Goal: Information Seeking & Learning: Learn about a topic

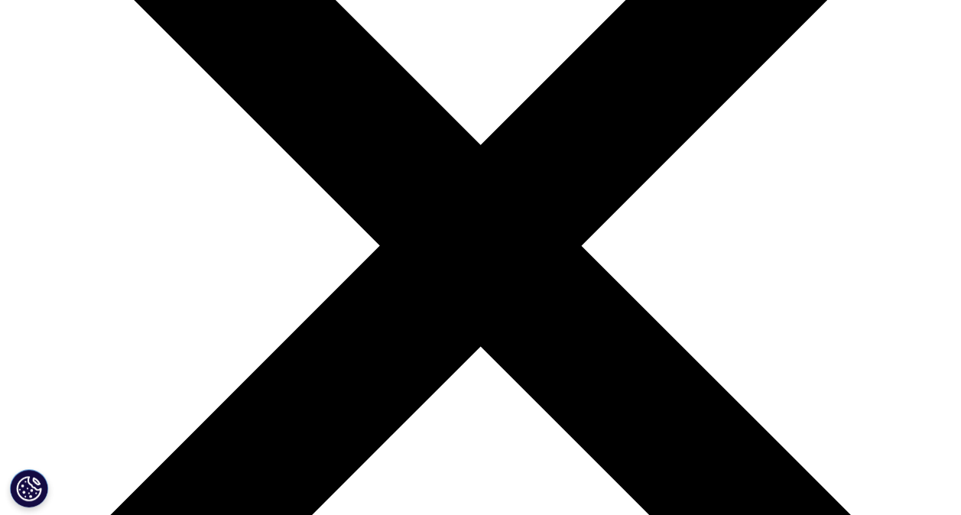
scroll to position [261, 0]
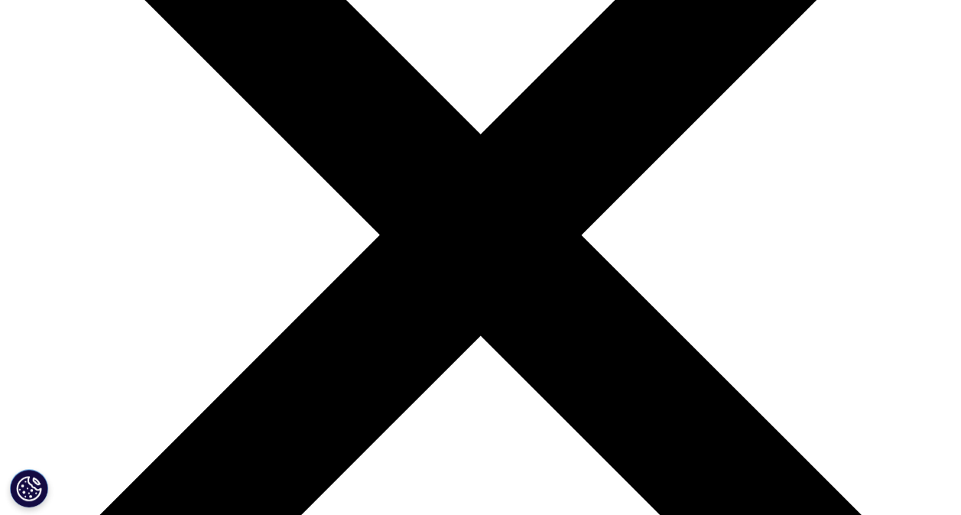
drag, startPoint x: 182, startPoint y: 197, endPoint x: 234, endPoint y: 398, distance: 206.9
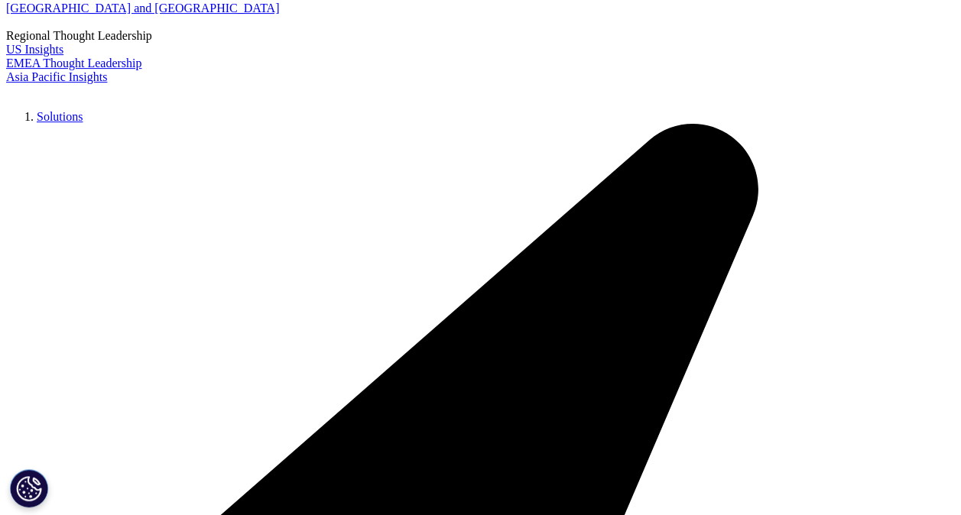
drag, startPoint x: 234, startPoint y: 398, endPoint x: 209, endPoint y: 349, distance: 54.7
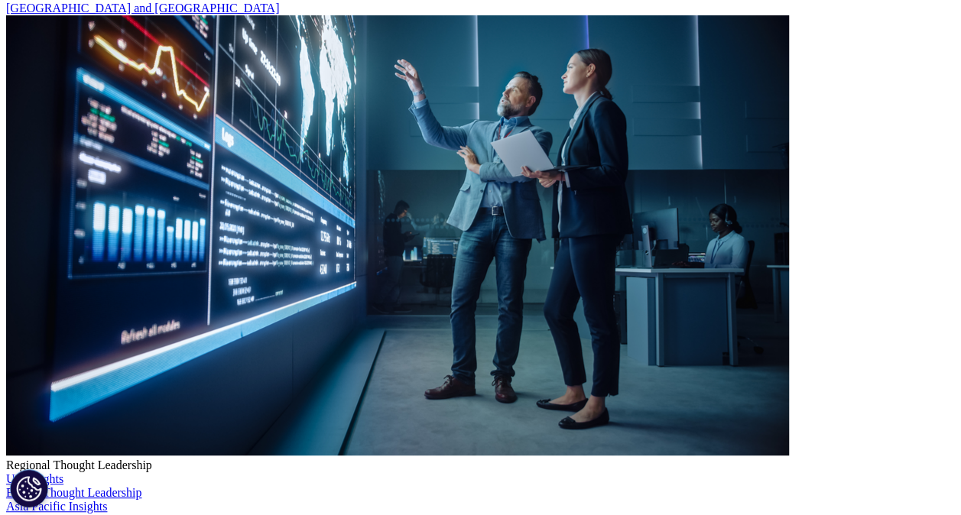
copy p "IMS ® market research and reports have been at the forefront of the intersectio…"
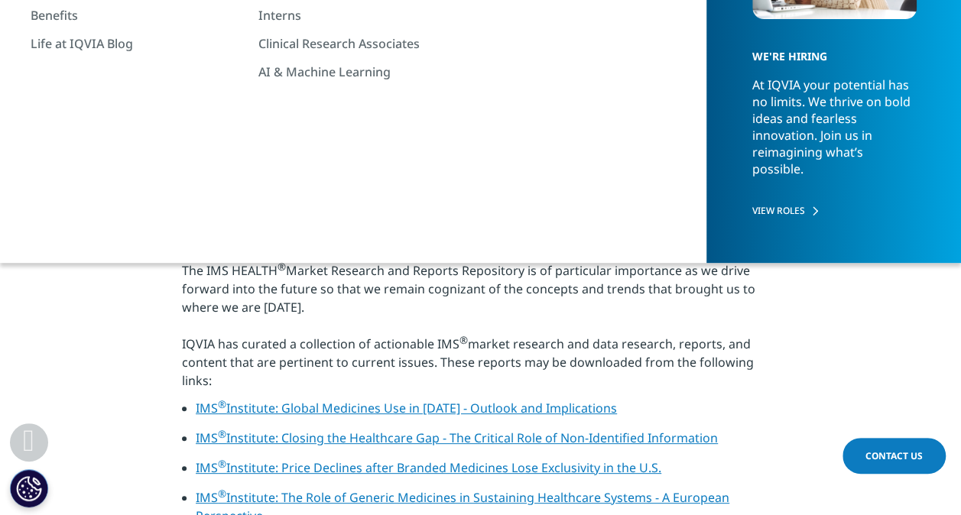
scroll to position [0, 0]
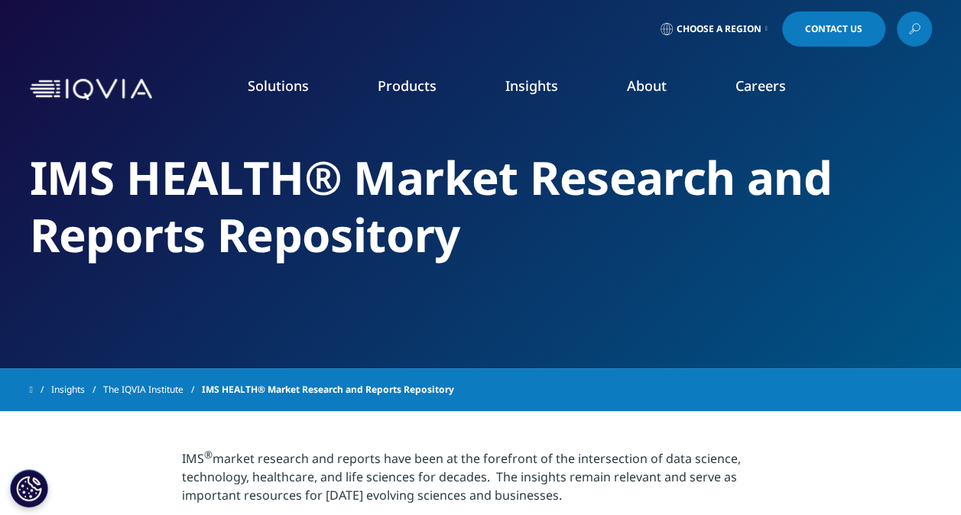
click at [171, 62] on nav "Solutions quick find a capability Clear Search Loading SOLUTIONS Research & Dev…" at bounding box center [545, 90] width 774 height 72
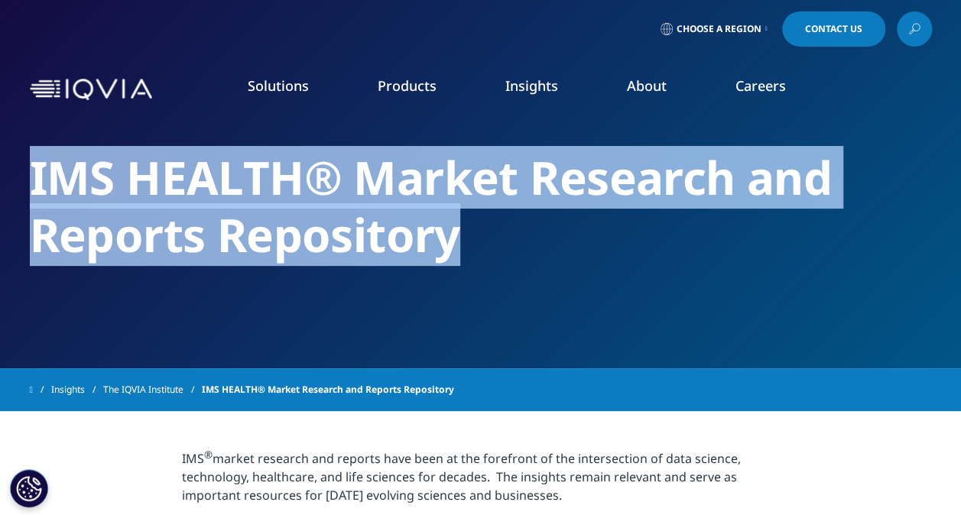
drag, startPoint x: 32, startPoint y: 168, endPoint x: 495, endPoint y: 269, distance: 474.1
click at [495, 269] on div "IMS HEALTH® Market Research and Reports Repository" at bounding box center [481, 184] width 902 height 368
drag, startPoint x: 495, startPoint y: 269, endPoint x: 388, endPoint y: 242, distance: 110.5
copy h2 "IMS HEALTH® Market Research and Reports Repository"
click at [579, 290] on div "IMS HEALTH® Market Research and Reports Repository" at bounding box center [481, 184] width 902 height 368
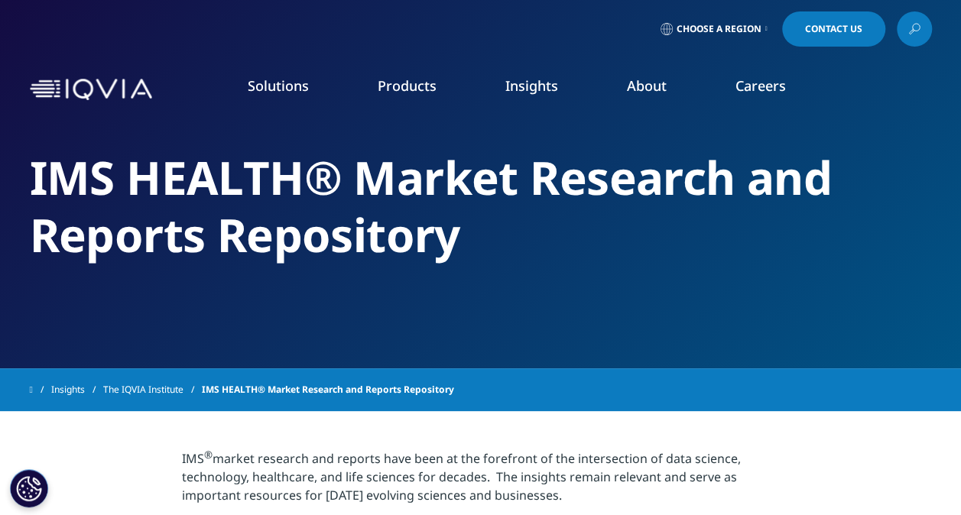
click at [565, 321] on div "IMS HEALTH® Market Research and Reports Repository" at bounding box center [481, 184] width 902 height 368
drag, startPoint x: 808, startPoint y: 482, endPoint x: 663, endPoint y: 459, distance: 146.9
click at [424, 85] on link "Products" at bounding box center [407, 85] width 59 height 18
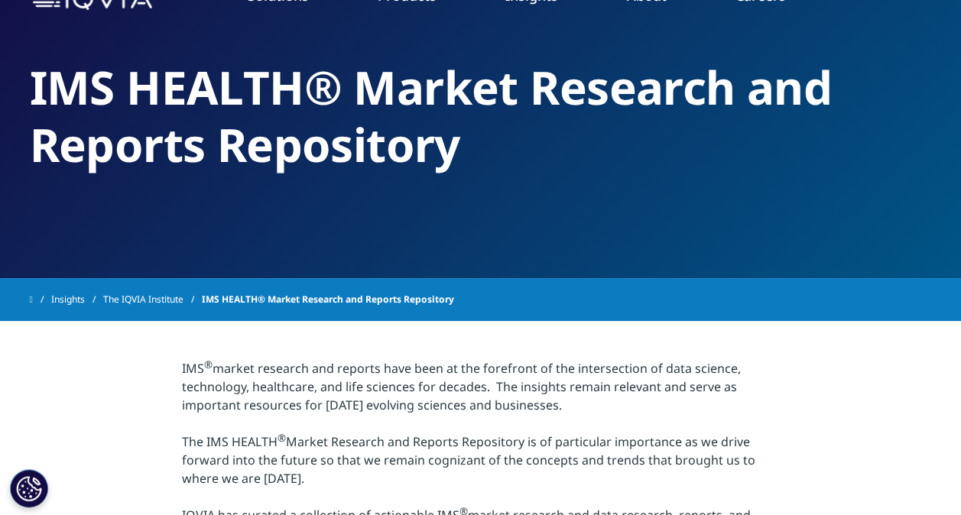
scroll to position [81, 0]
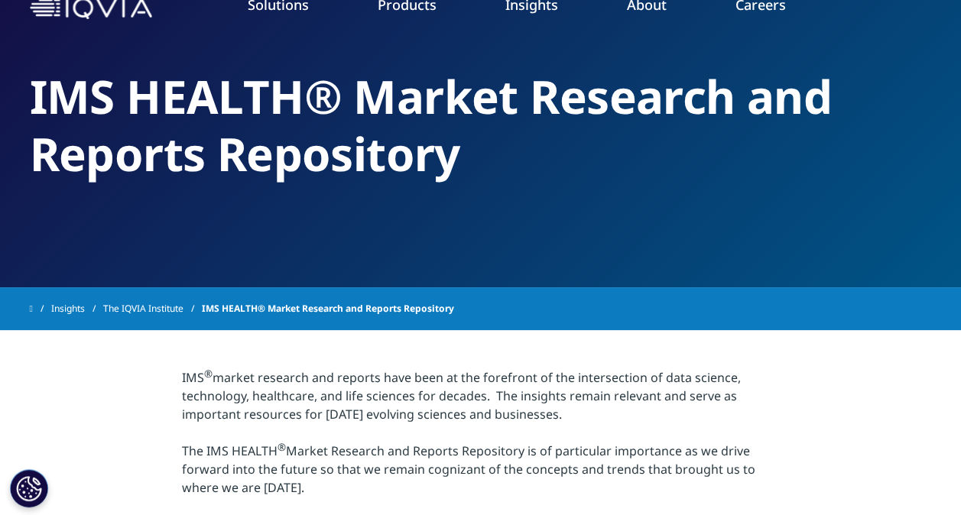
click at [413, 18] on li "Products CLINICAL PRODUCTS Planning Suite Grant Plan Site Suite Clinical Trial …" at bounding box center [407, 19] width 128 height 49
click at [413, 23] on li "Products CLINICAL PRODUCTS Planning Suite Grant Plan Site Suite Clinical Trial …" at bounding box center [407, 19] width 128 height 49
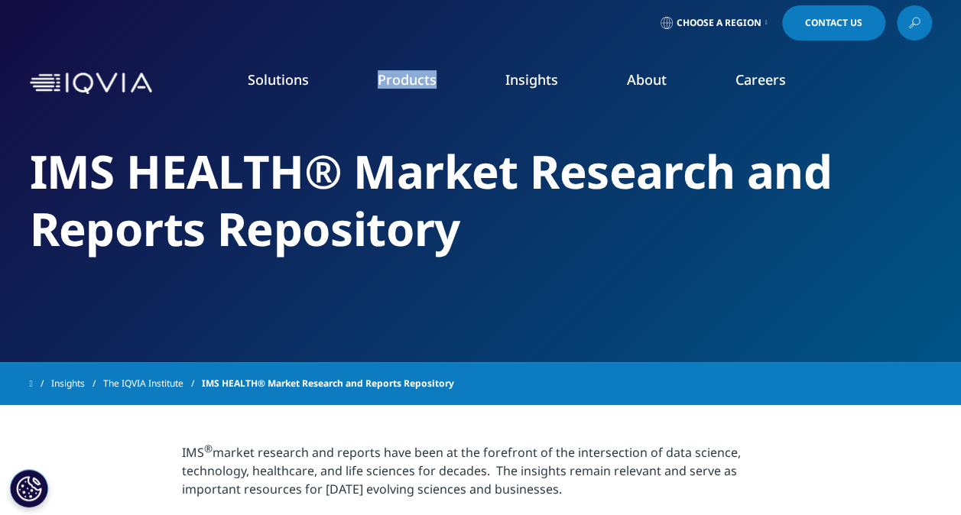
scroll to position [0, 0]
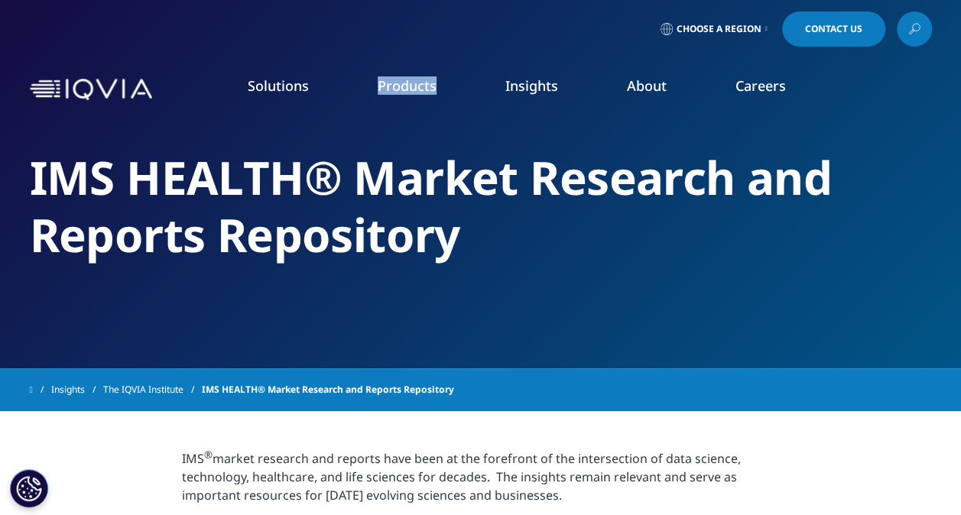
click at [300, 83] on link "Solutions" at bounding box center [278, 85] width 61 height 18
click at [917, 26] on icon at bounding box center [914, 29] width 12 height 20
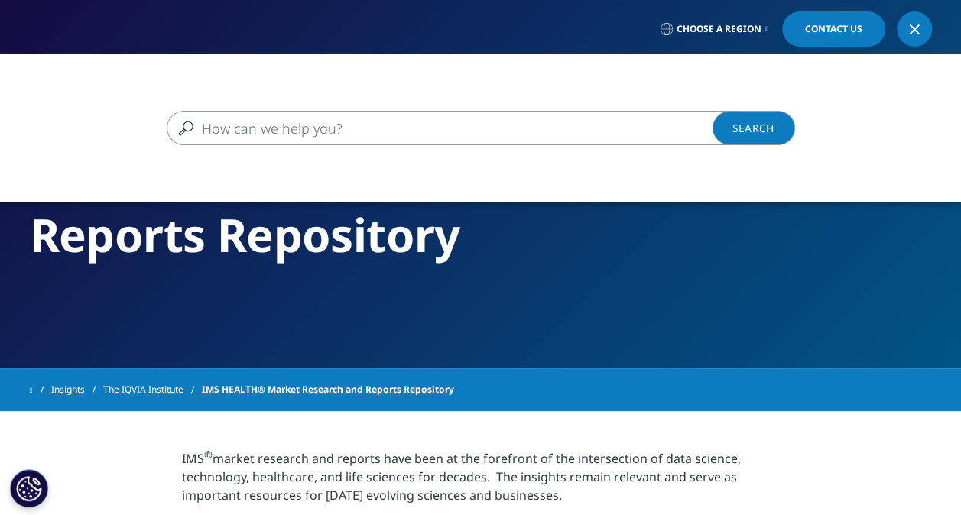
click at [213, 124] on input "Search" at bounding box center [459, 128] width 584 height 34
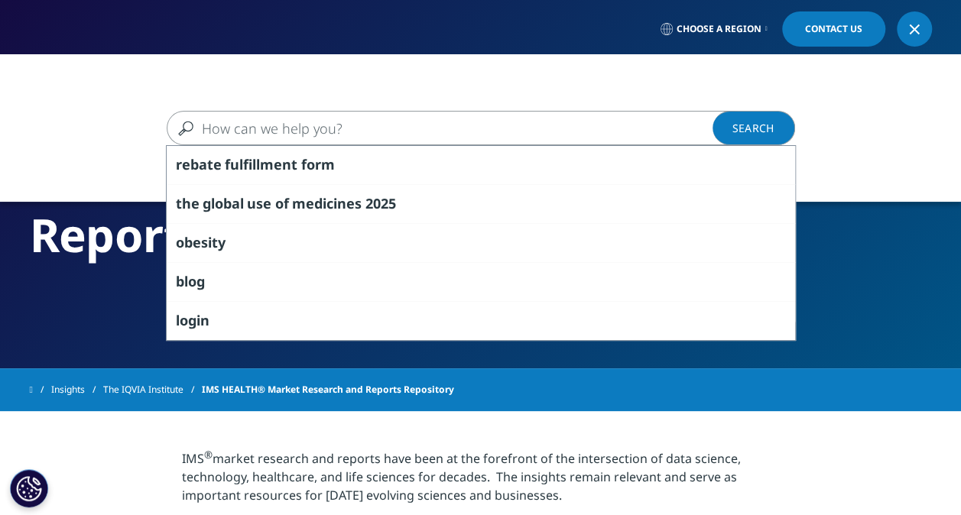
type input "r"
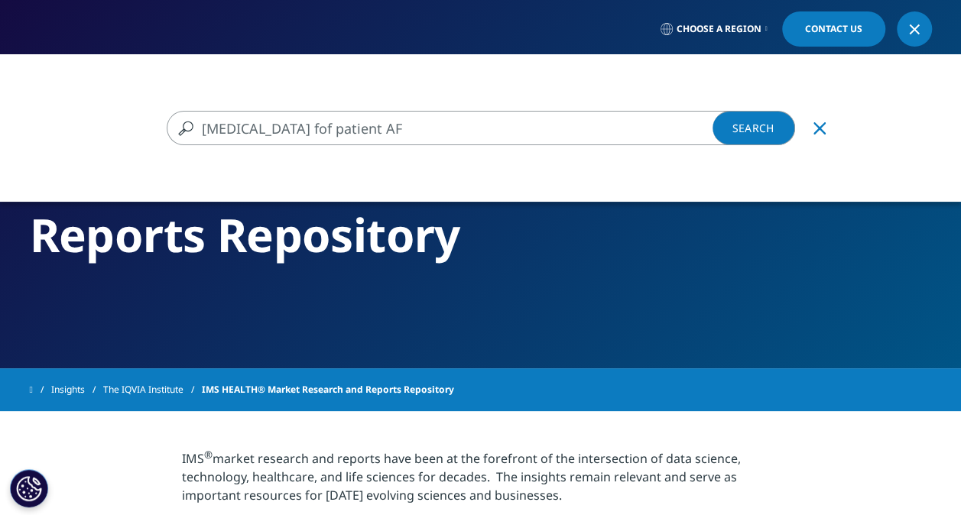
type input "rivaroxaban fof patient AF"
click at [759, 127] on link "Search Loading" at bounding box center [753, 128] width 83 height 34
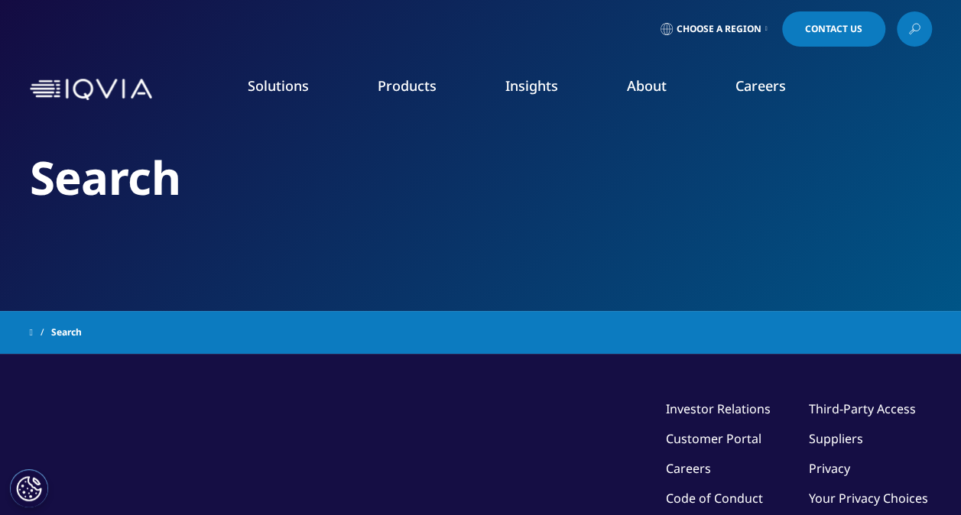
type input "rivaroxaban fof patient AF"
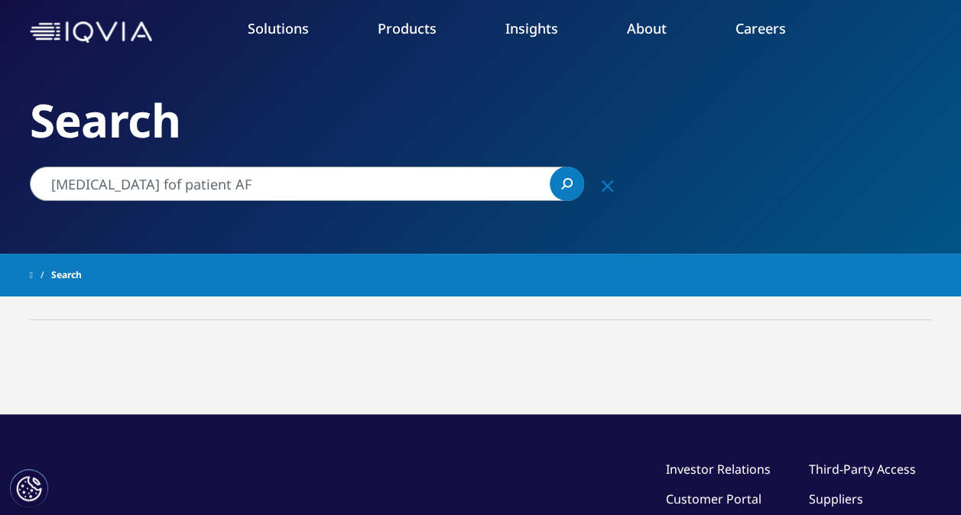
scroll to position [52, 0]
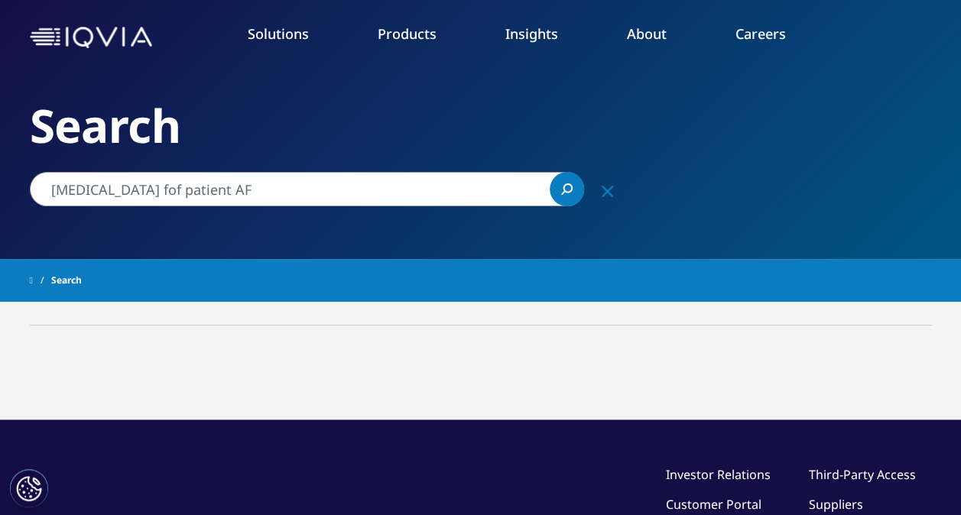
click at [564, 193] on icon "Search" at bounding box center [566, 188] width 11 height 11
click at [0, 0] on icon "Loading" at bounding box center [0, 0] width 0 height 0
click at [564, 193] on icon "Search" at bounding box center [566, 188] width 11 height 11
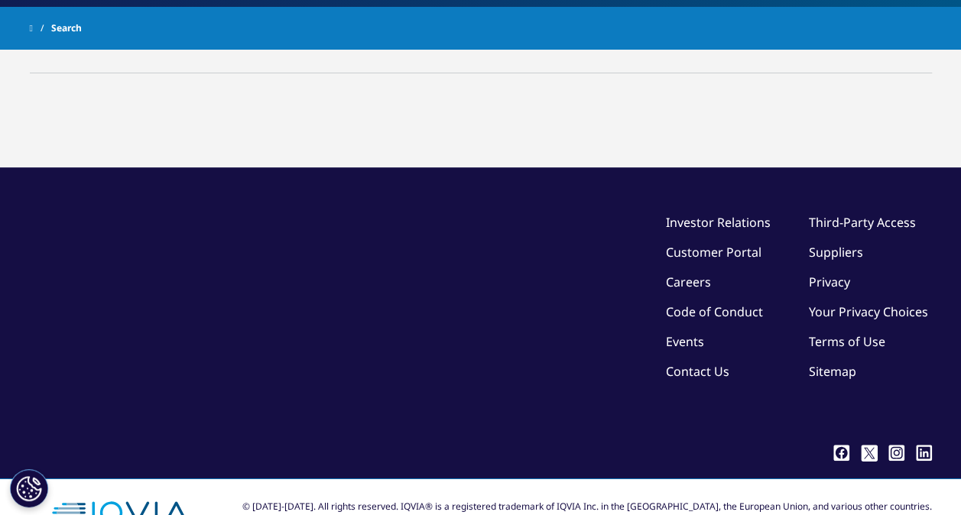
scroll to position [0, 0]
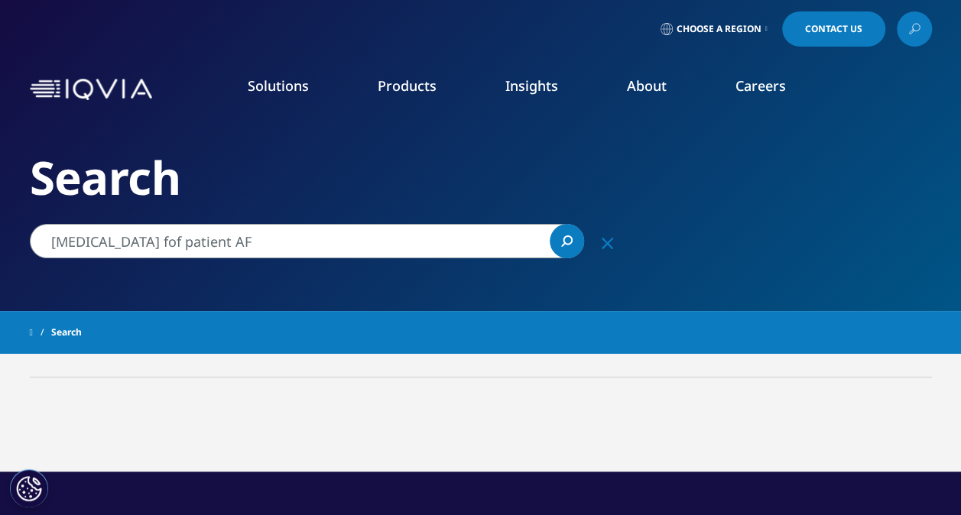
click at [155, 274] on link "Clinical Trial Payments" at bounding box center [140, 276] width 219 height 17
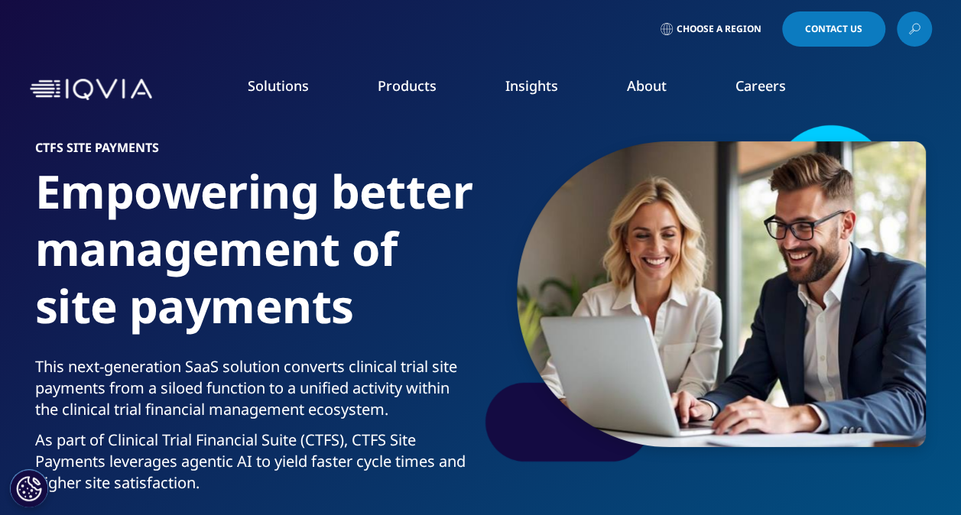
click at [93, 280] on link "Clinical Trial Payments" at bounding box center [140, 276] width 219 height 17
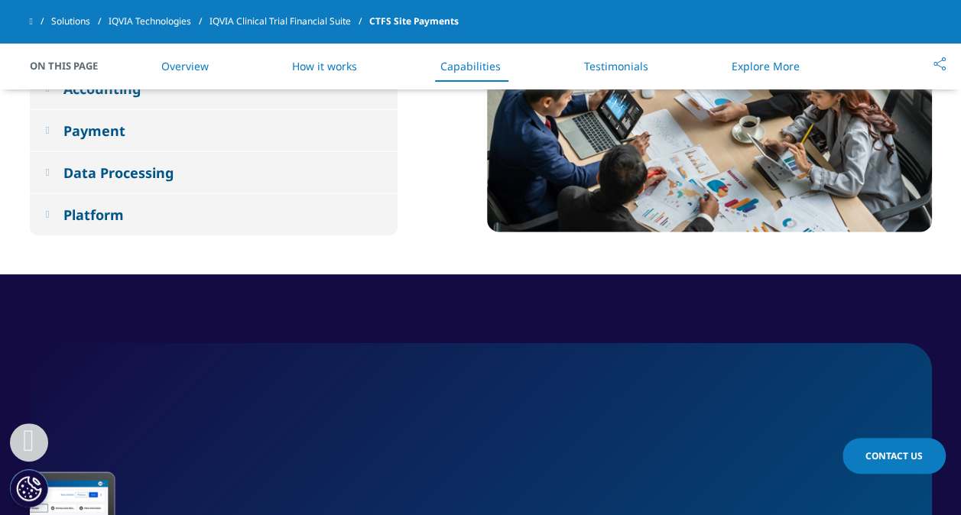
scroll to position [1878, 0]
